Goal: Information Seeking & Learning: Learn about a topic

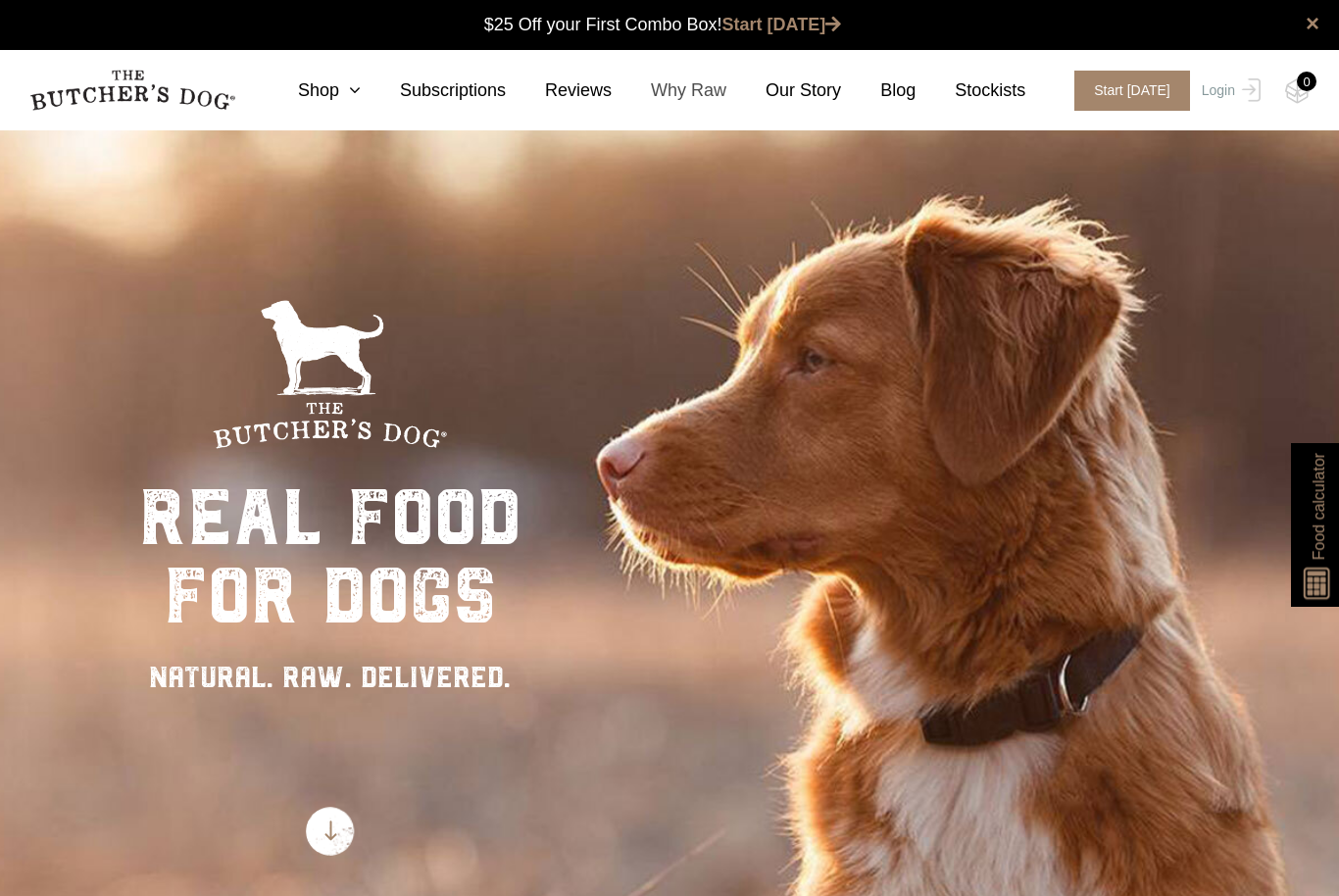
click at [691, 92] on link "Why Raw" at bounding box center [669, 90] width 114 height 27
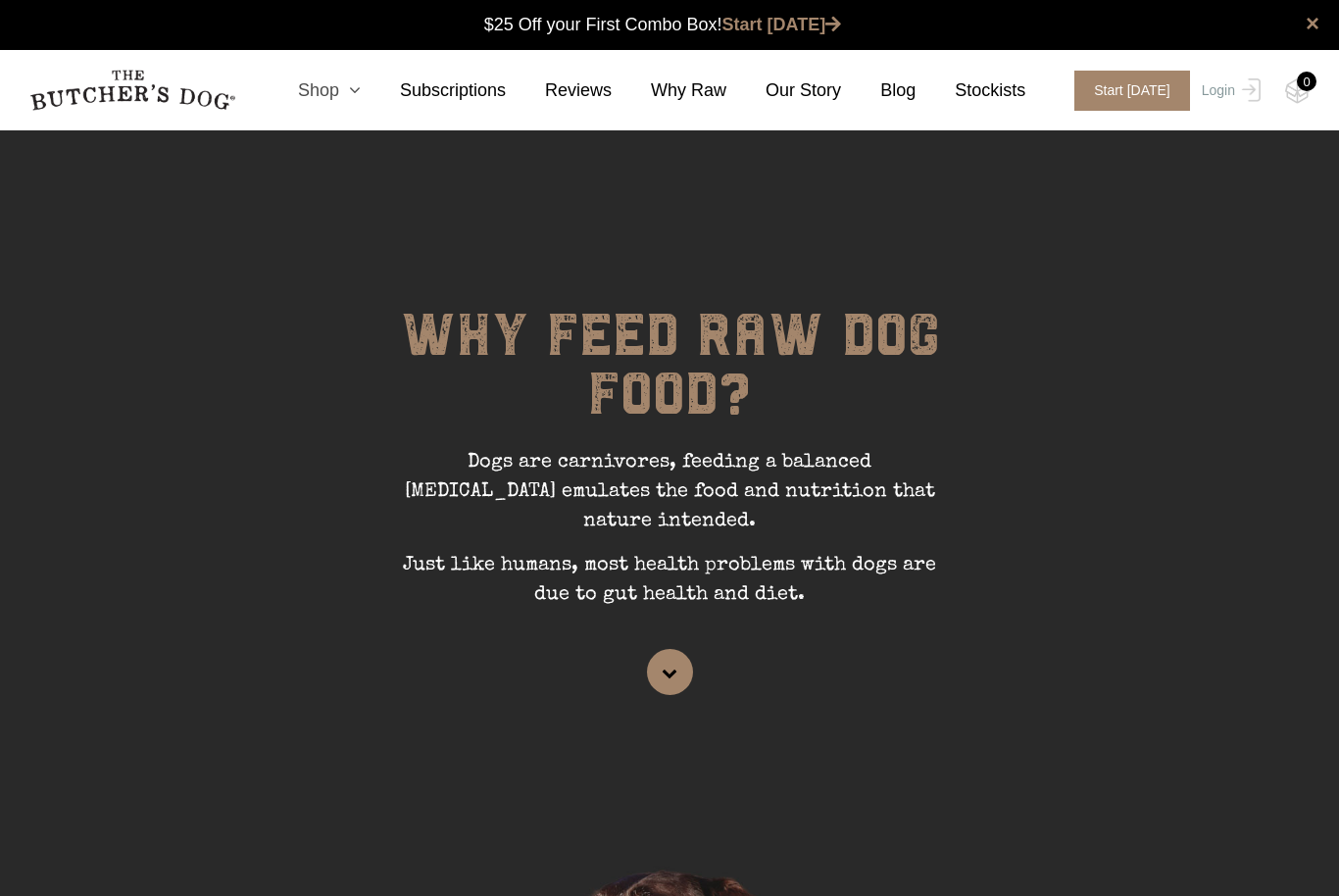
click at [334, 96] on link "Shop" at bounding box center [309, 90] width 102 height 27
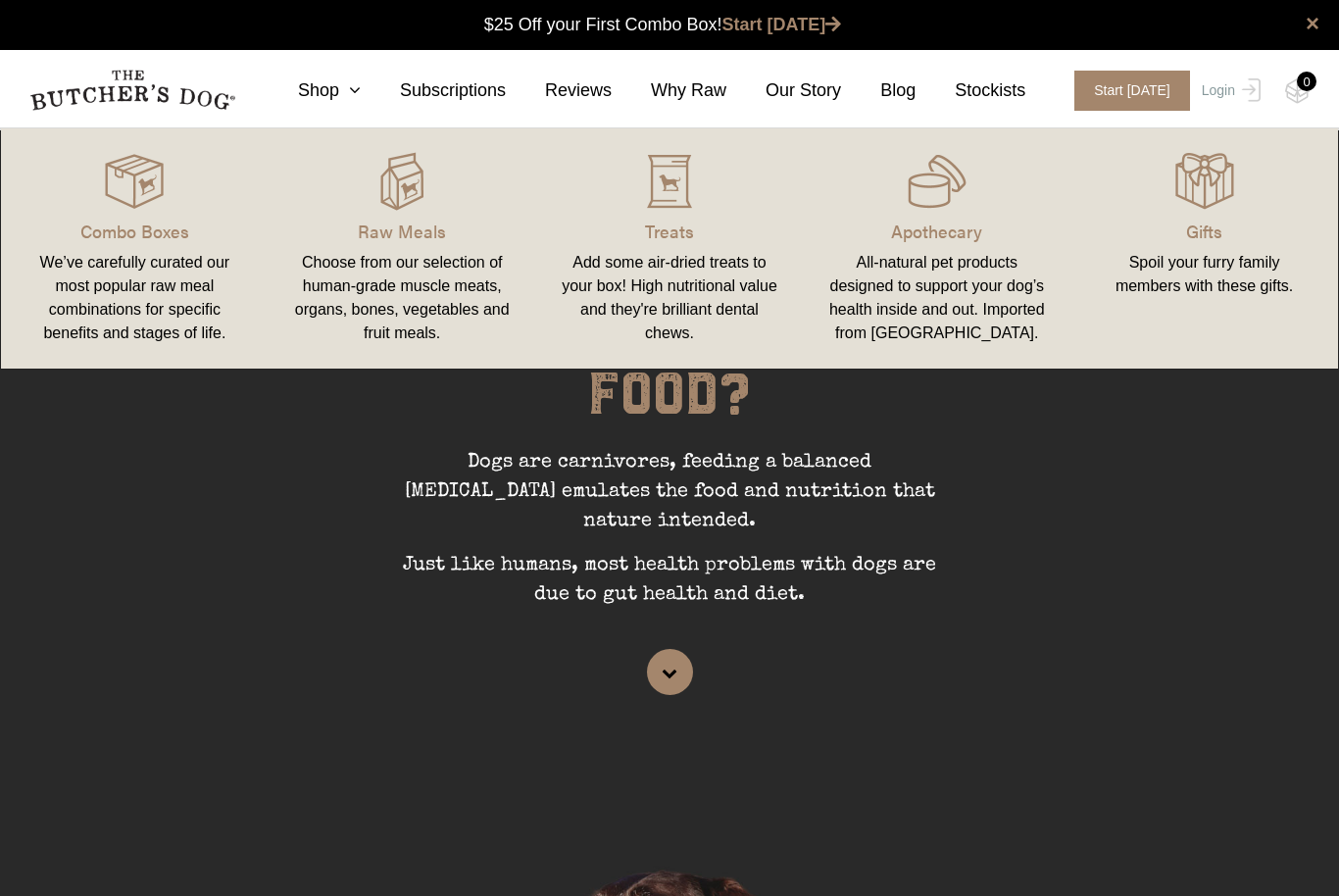
click at [375, 273] on div "Choose from our selection of human-grade muscle meats, organs, bones, vegetable…" at bounding box center [402, 298] width 221 height 94
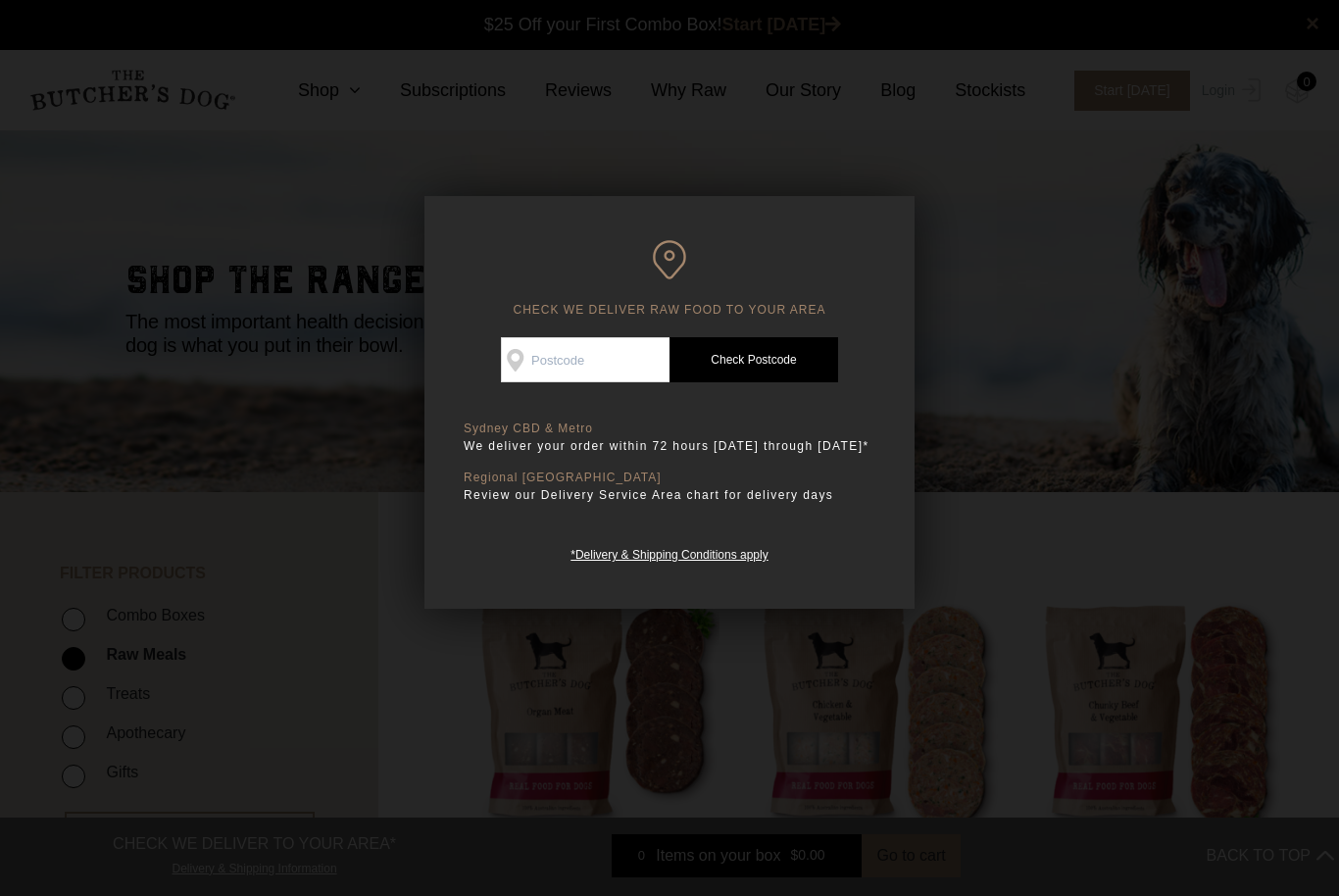
scroll to position [1, 0]
click at [563, 374] on input "Check Availability At" at bounding box center [585, 359] width 169 height 45
type input "2036"
click at [702, 348] on link "Check Postcode" at bounding box center [754, 359] width 169 height 45
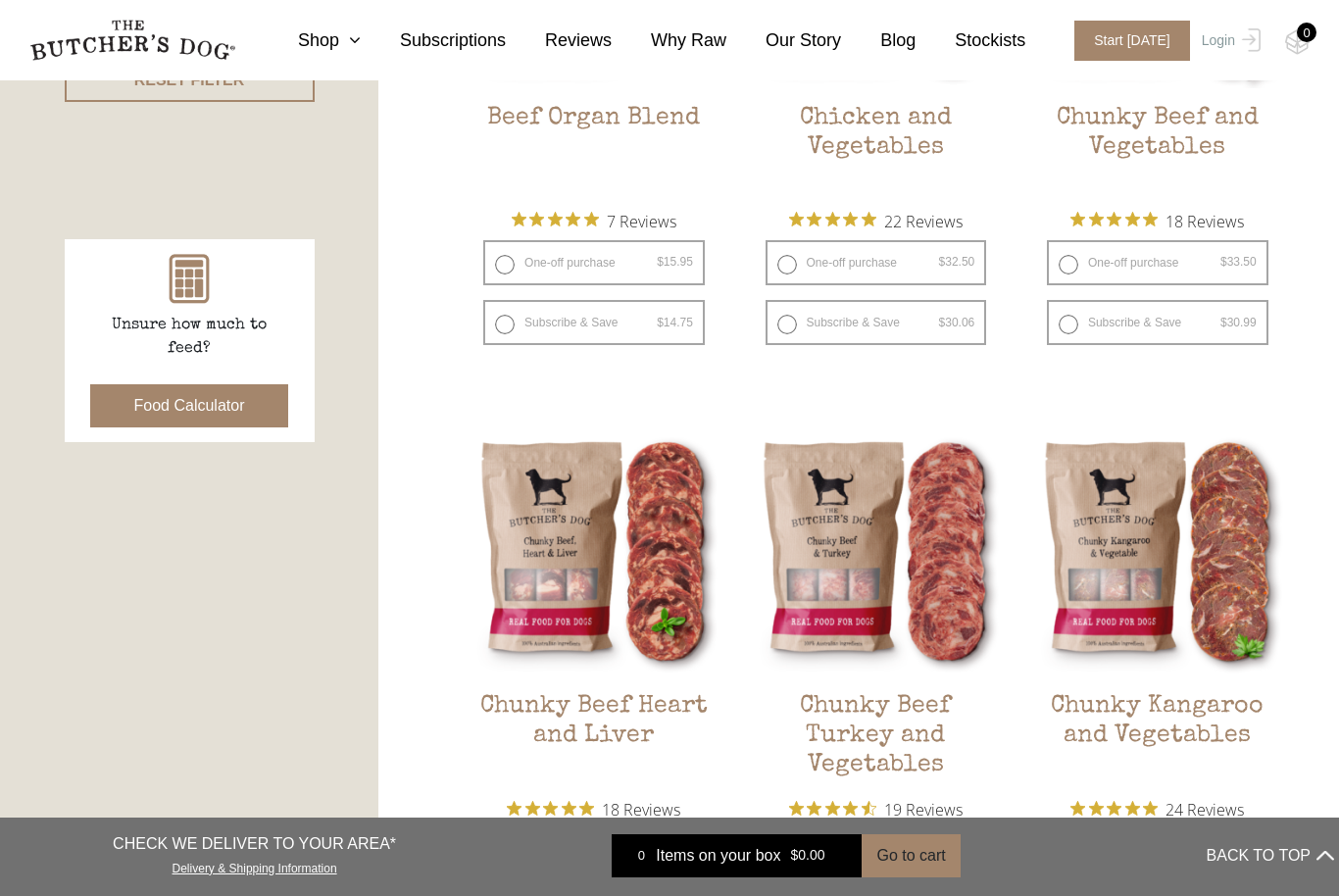
scroll to position [763, 0]
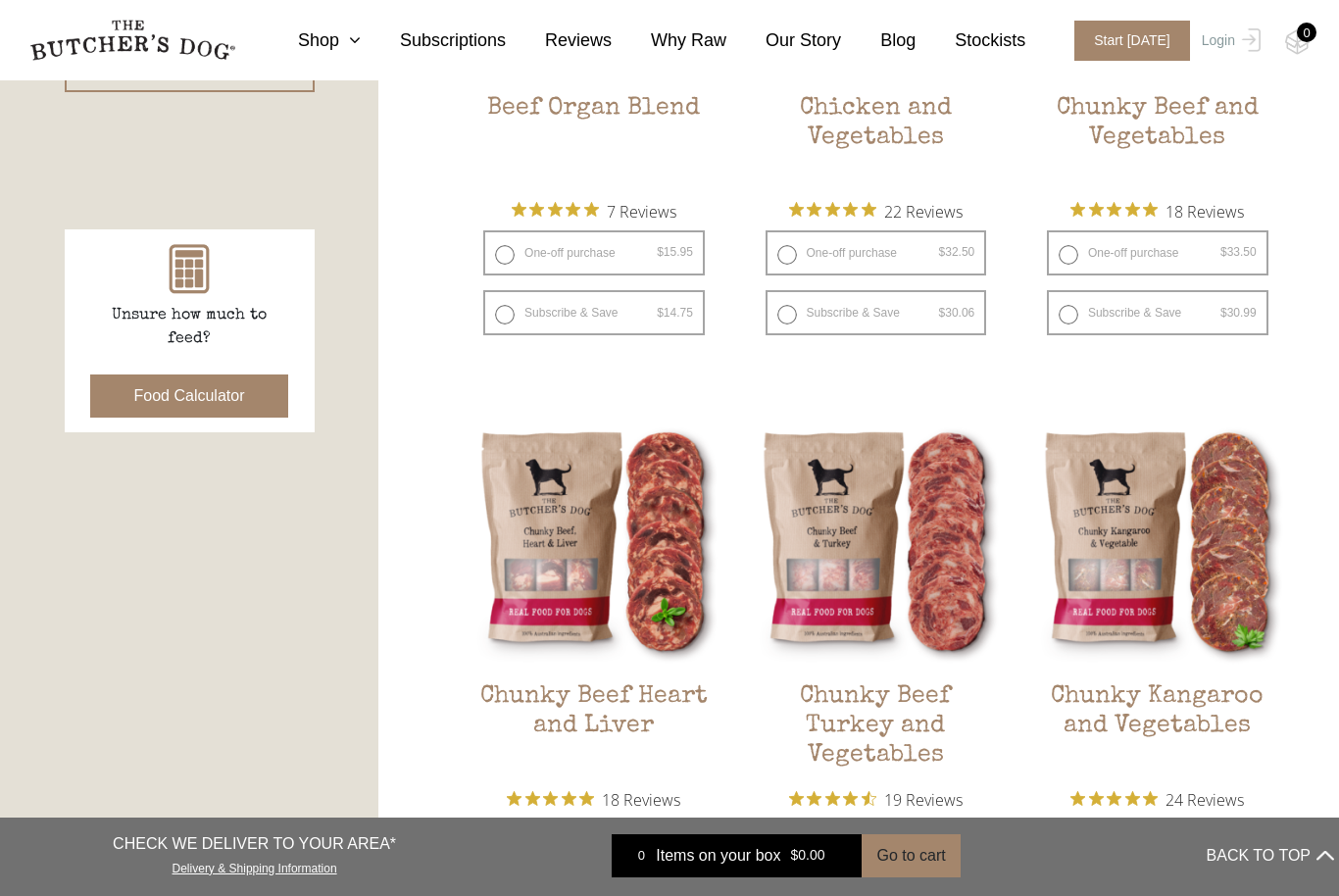
click at [119, 393] on button "Food Calculator" at bounding box center [190, 395] width 199 height 43
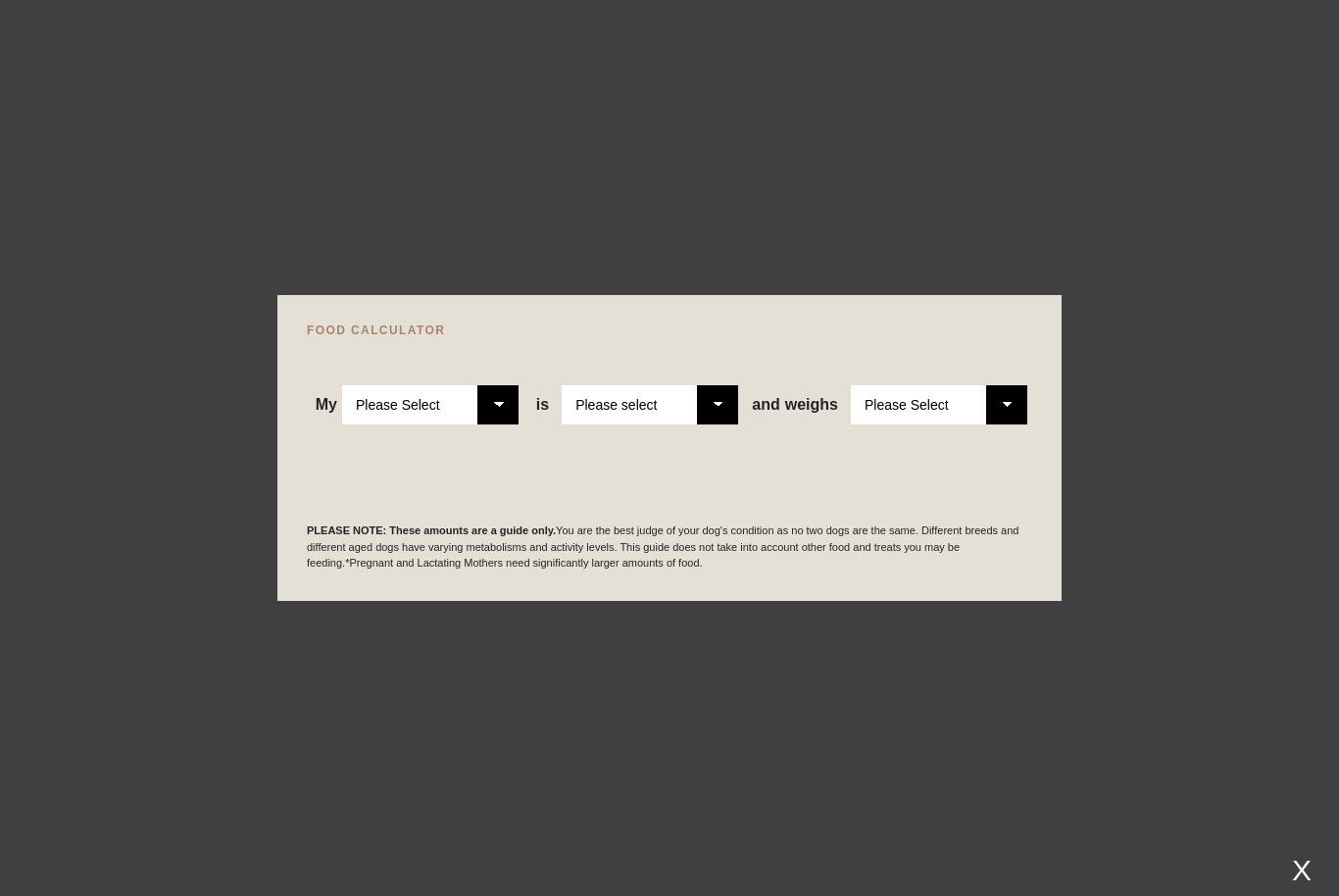
click at [487, 424] on select "Please Select Adult Dog Puppy" at bounding box center [430, 404] width 177 height 39
select select "adult"
click at [708, 424] on select "Please select a healthy weight overweight" at bounding box center [650, 404] width 177 height 39
select select "0"
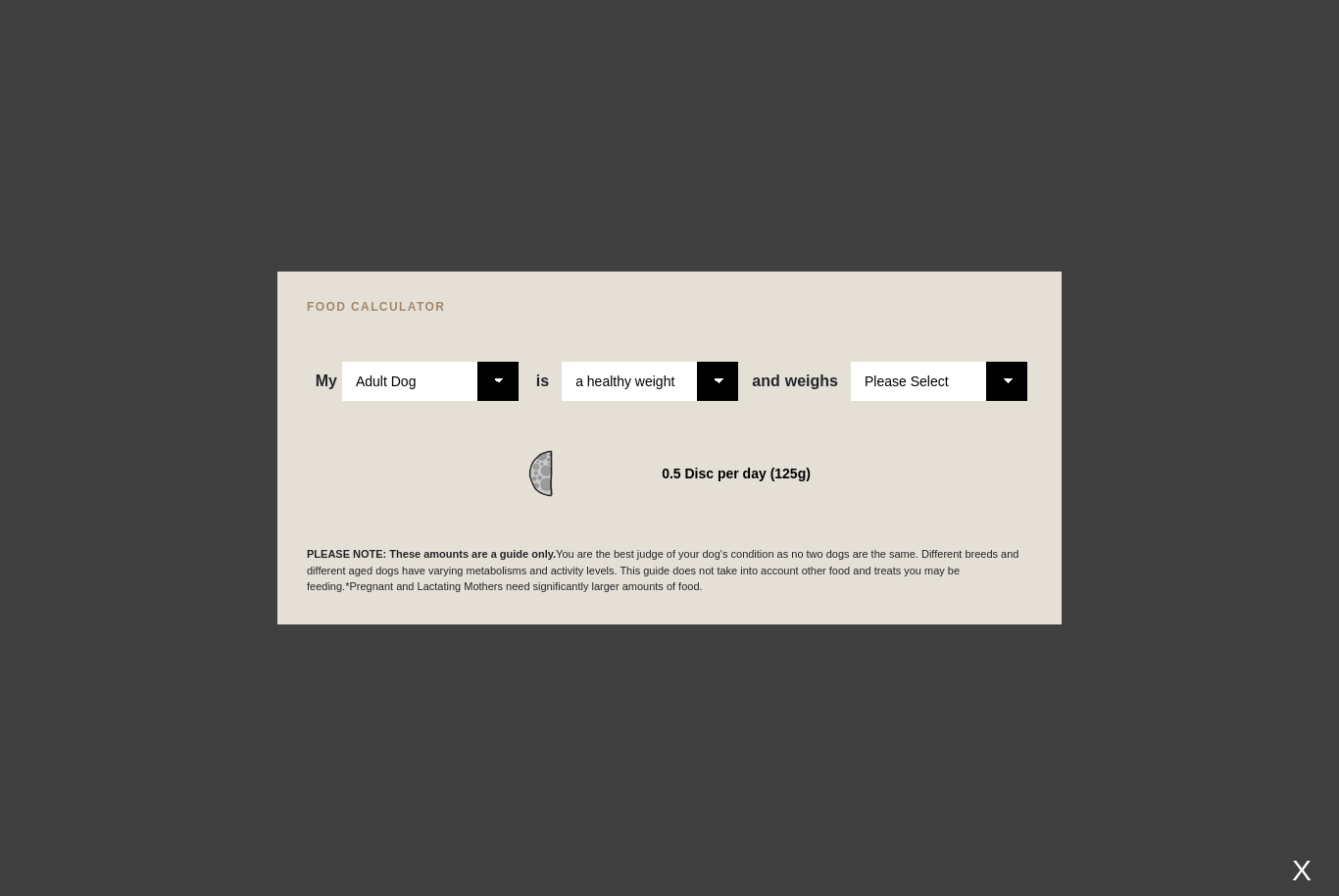
click at [991, 401] on select "Please Select 1kg 2kg 3kg 4kg 5kg 6kg 7kg 8kg 9kg 10kg 11kg 12kg 13kg 14kg 15kg…" at bounding box center [939, 380] width 177 height 39
select select "30"
click at [835, 721] on div at bounding box center [670, 448] width 1339 height 896
click at [864, 140] on div at bounding box center [670, 448] width 1339 height 896
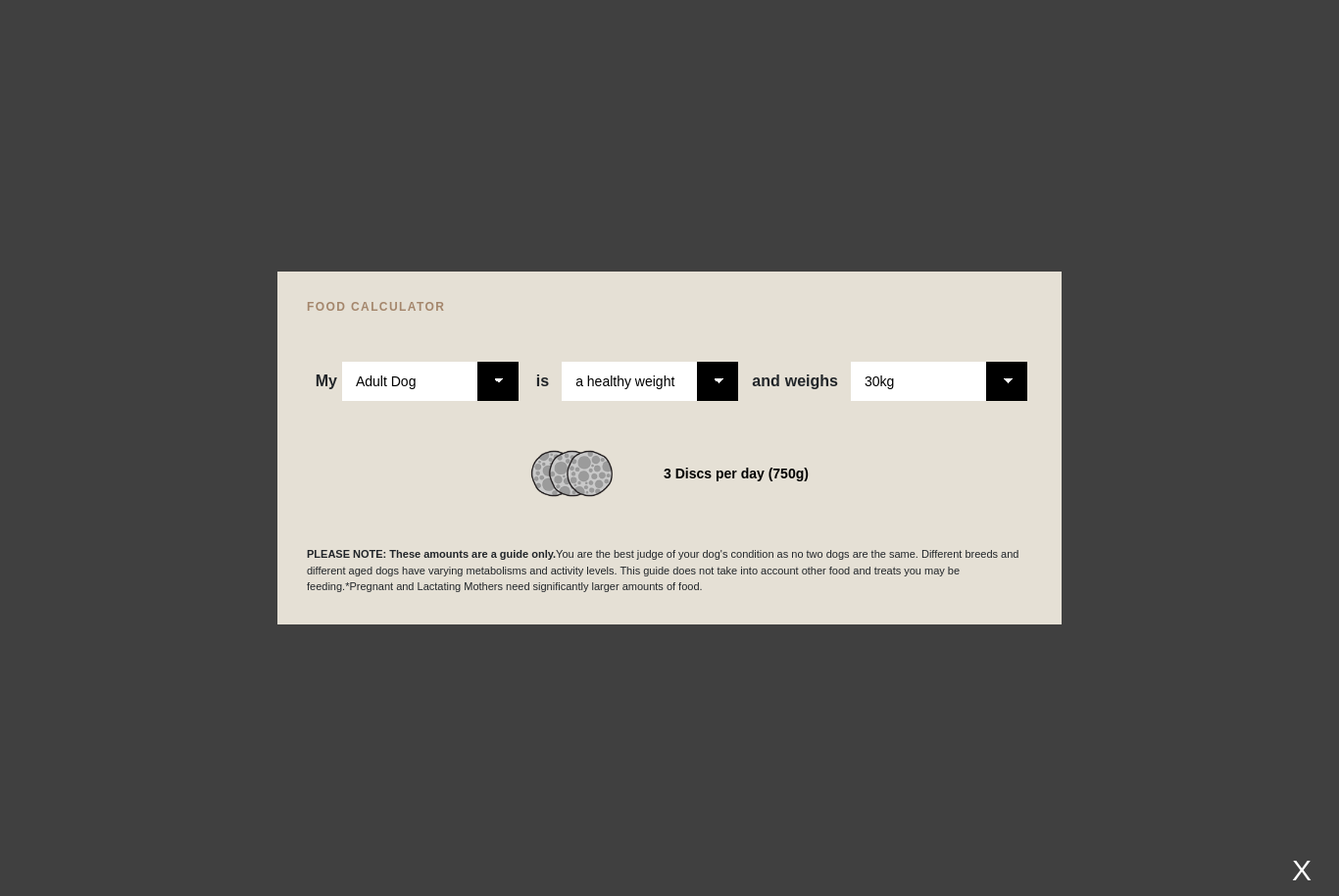
click at [1293, 849] on div at bounding box center [670, 448] width 1339 height 896
click at [1310, 878] on div "X" at bounding box center [1301, 869] width 36 height 33
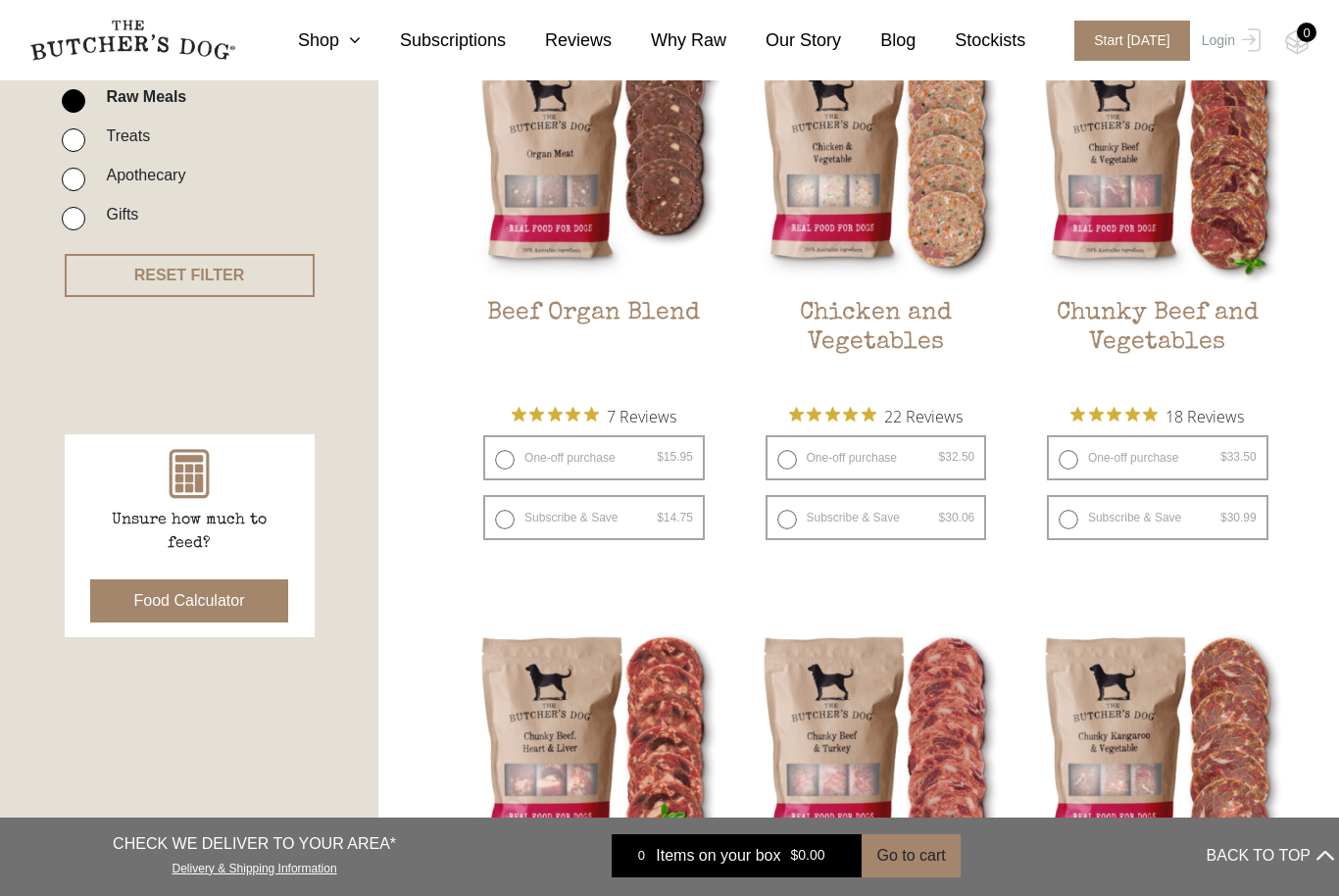
click at [1300, 864] on button "BACK TO TOP" at bounding box center [1270, 855] width 127 height 47
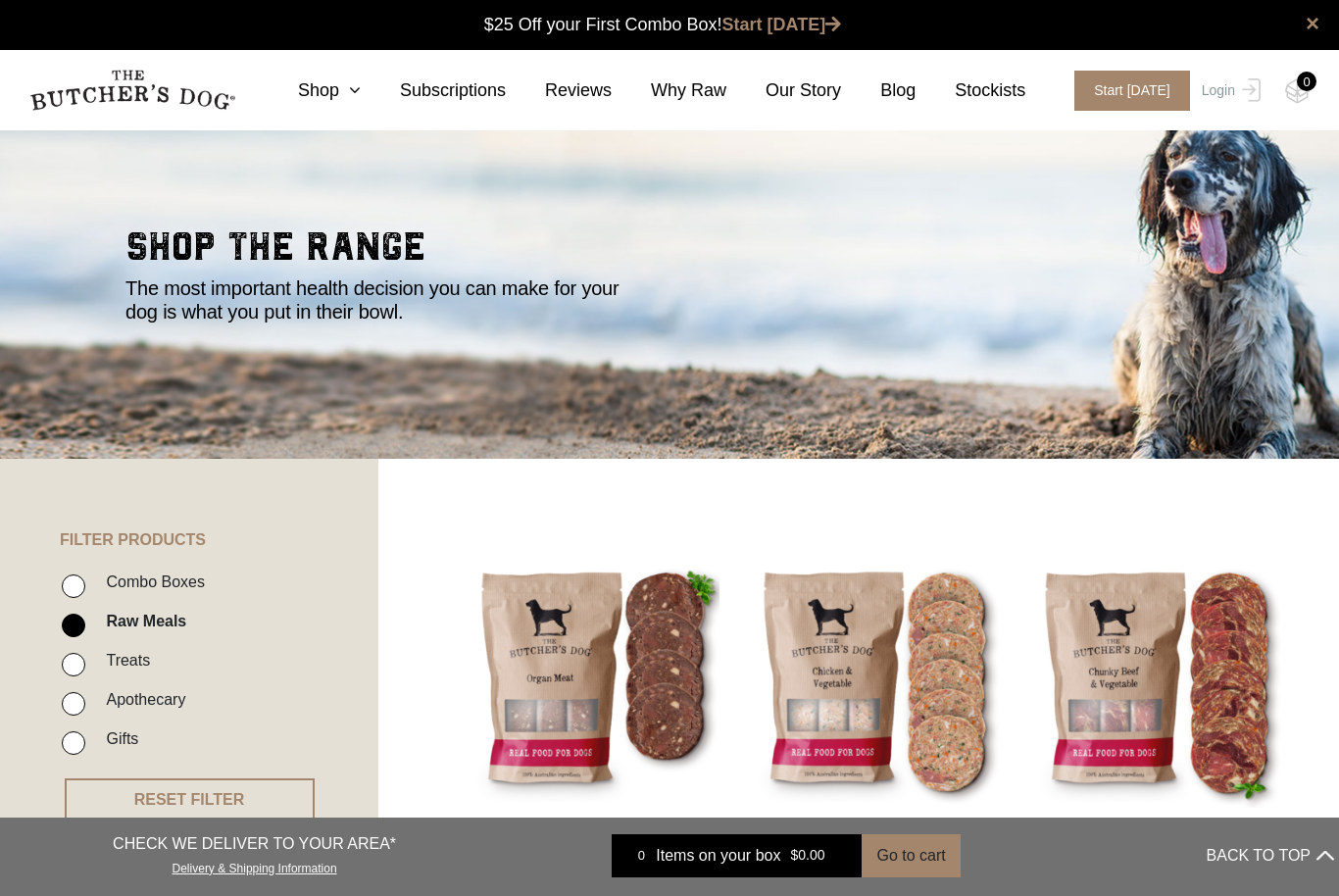
scroll to position [0, 0]
